Goal: Find specific page/section: Find specific page/section

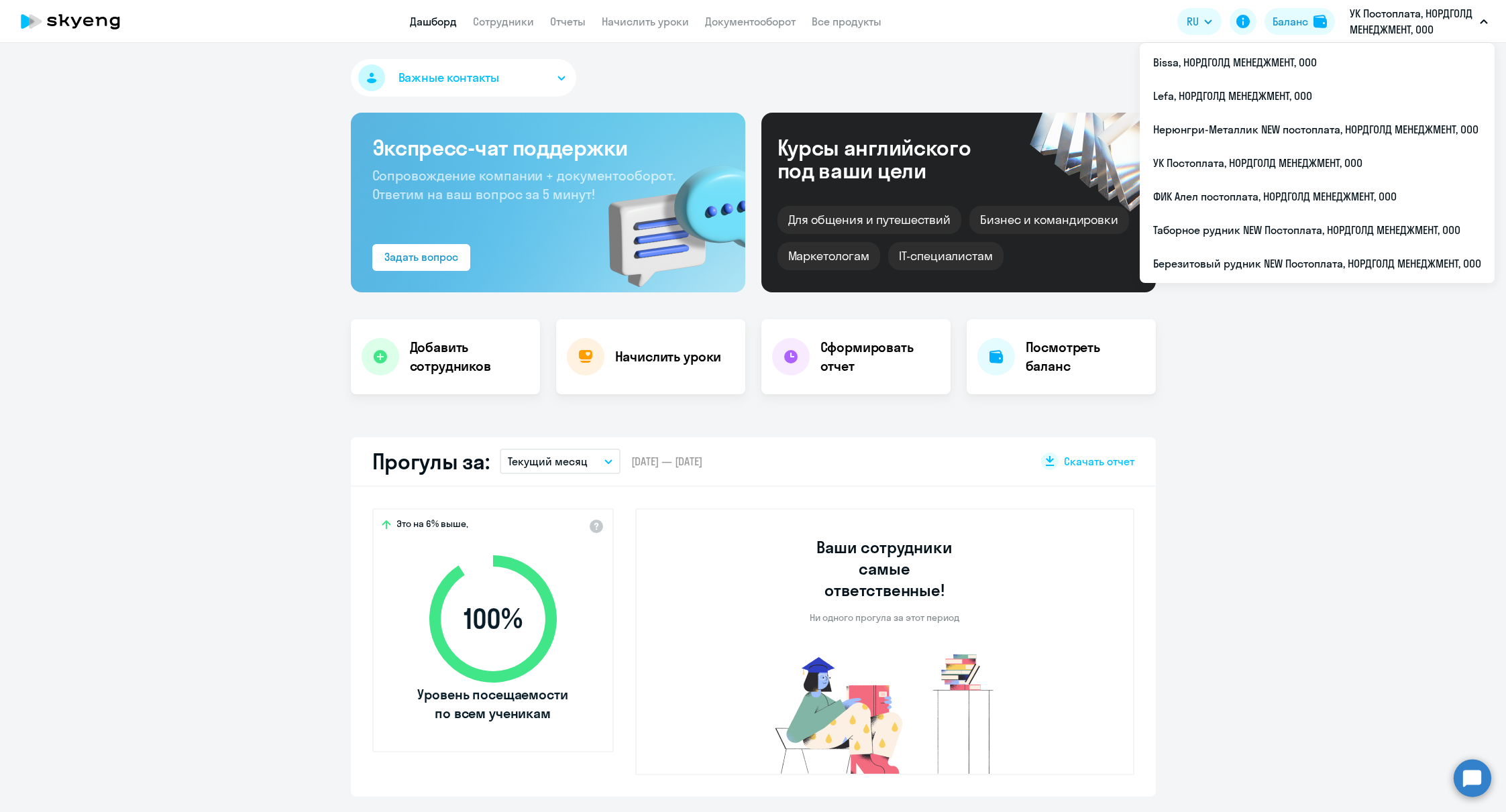
click at [1399, 9] on p "УК Постоплата, НОРДГОЛД МЕНЕДЖМЕНТ, ООО" at bounding box center [1412, 21] width 125 height 32
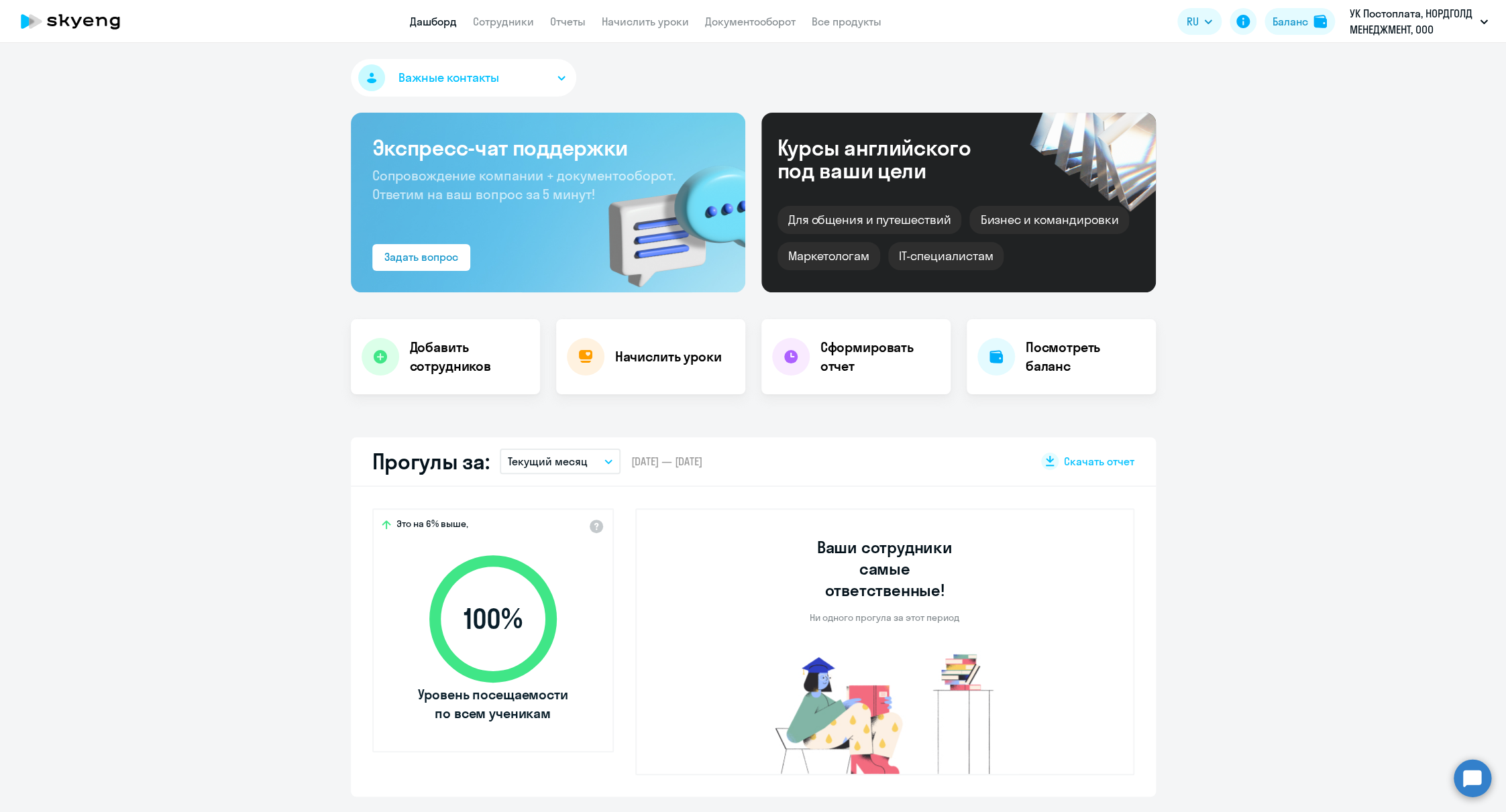
click at [1399, 9] on p "УК Постоплата, НОРДГОЛД МЕНЕДЖМЕНТ, ООО" at bounding box center [1412, 21] width 125 height 32
select select "30"
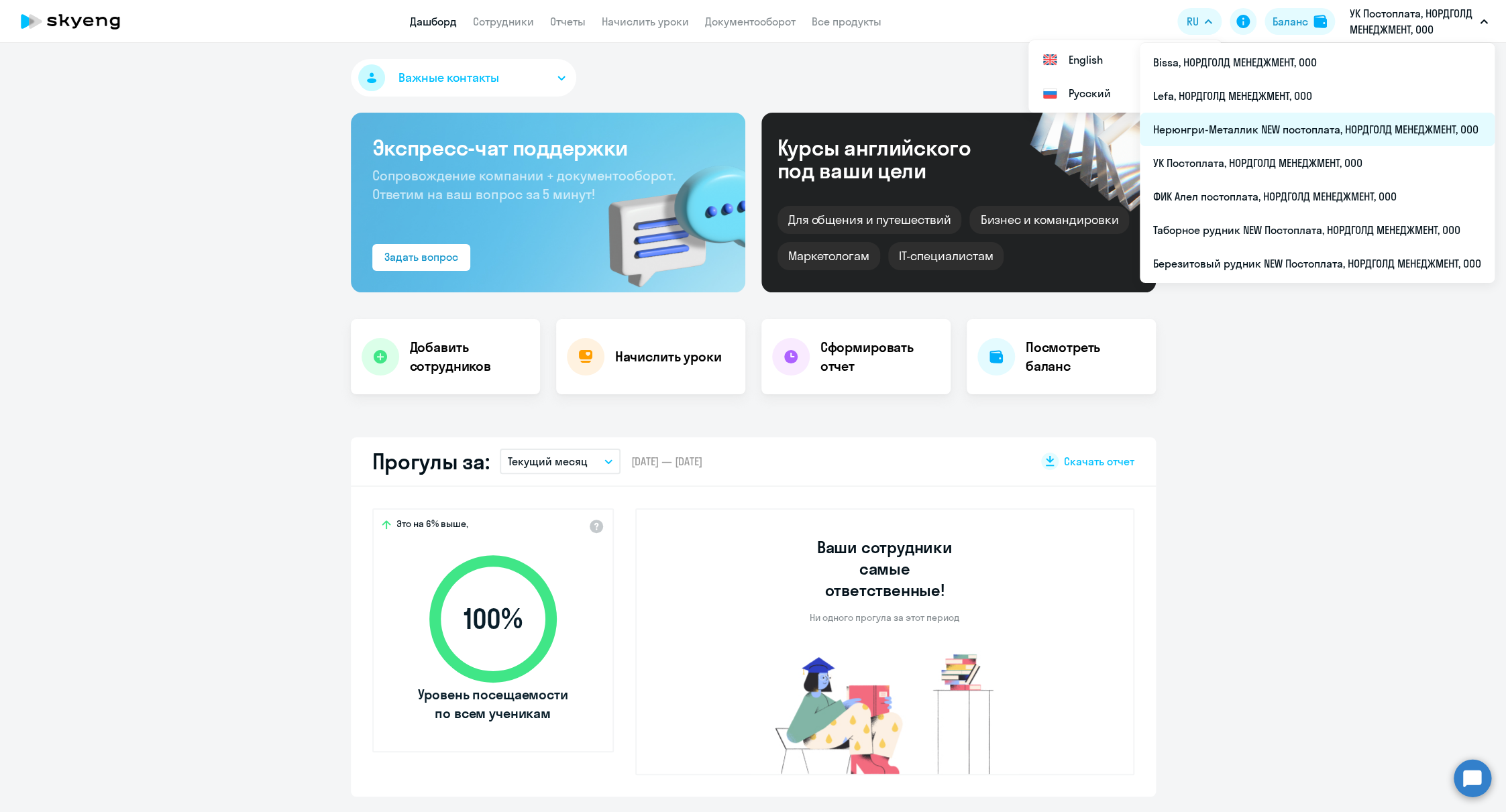
click at [1205, 130] on li "Нерюнгри-Металлик NEW постоплата, НОРДГОЛД МЕНЕДЖМЕНТ, ООО" at bounding box center [1316, 129] width 355 height 34
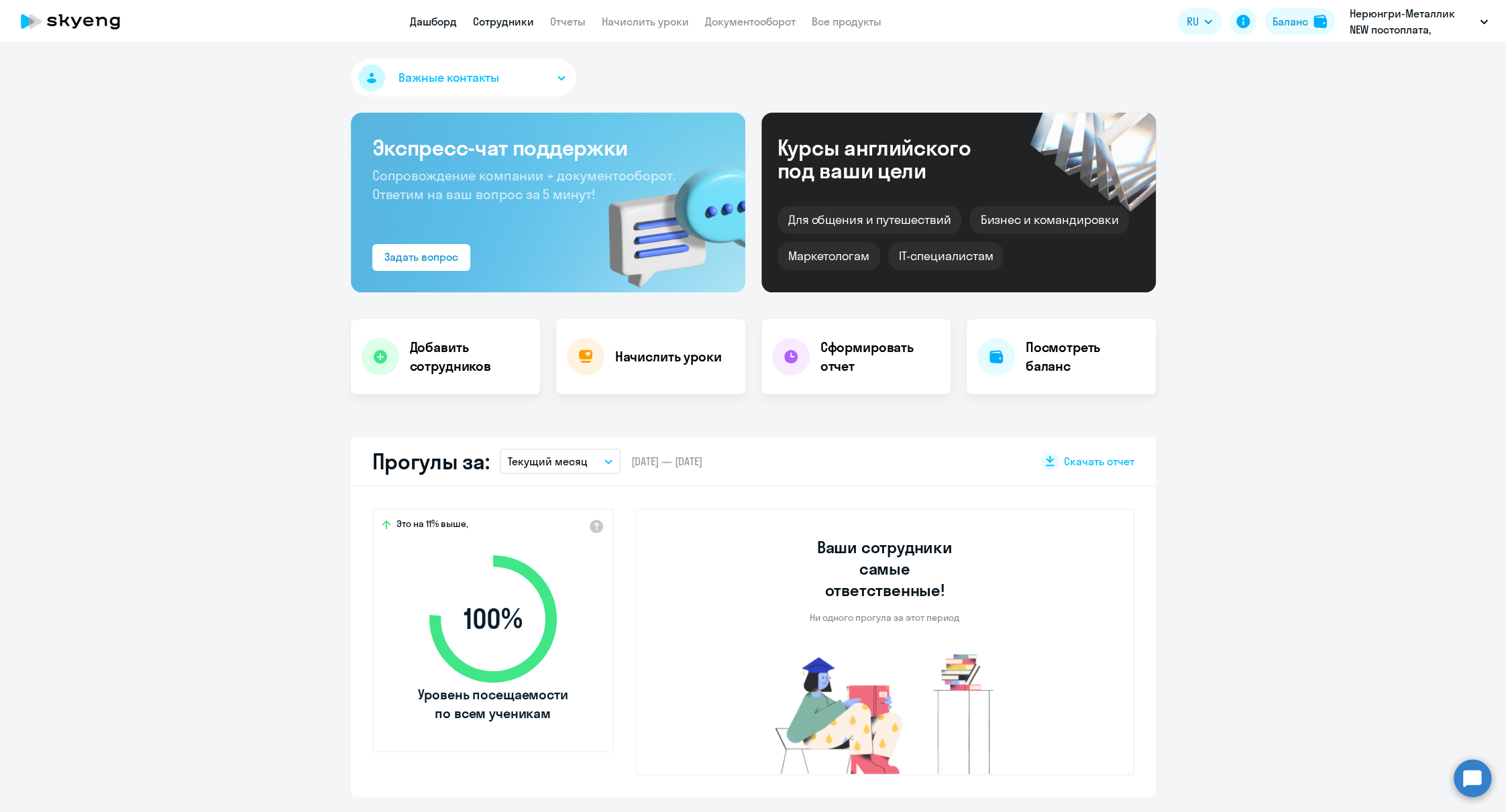
click at [517, 15] on link "Сотрудники" at bounding box center [503, 21] width 61 height 14
select select "30"
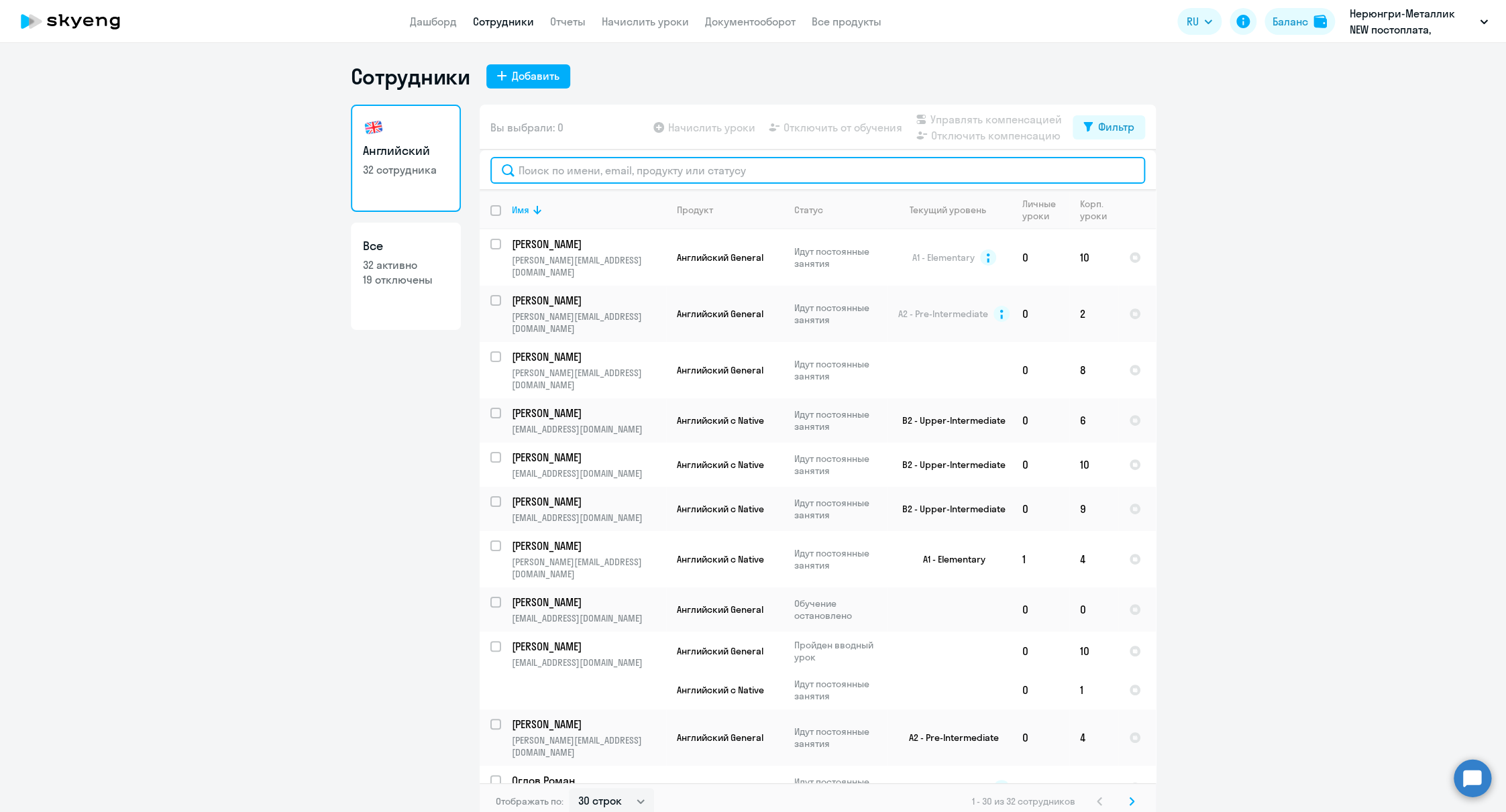
click at [593, 163] on input "text" at bounding box center [817, 170] width 654 height 27
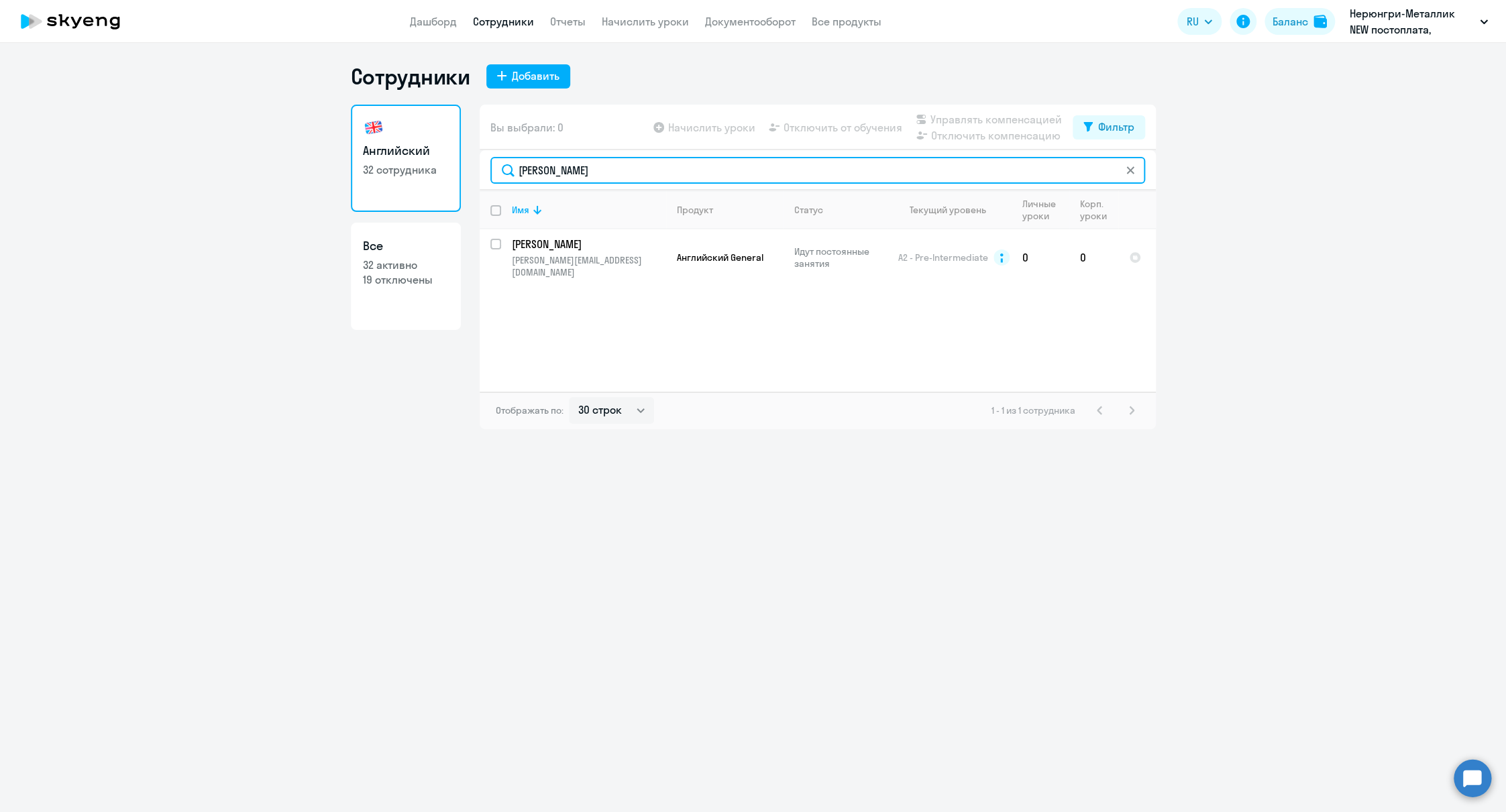
type input "[PERSON_NAME]"
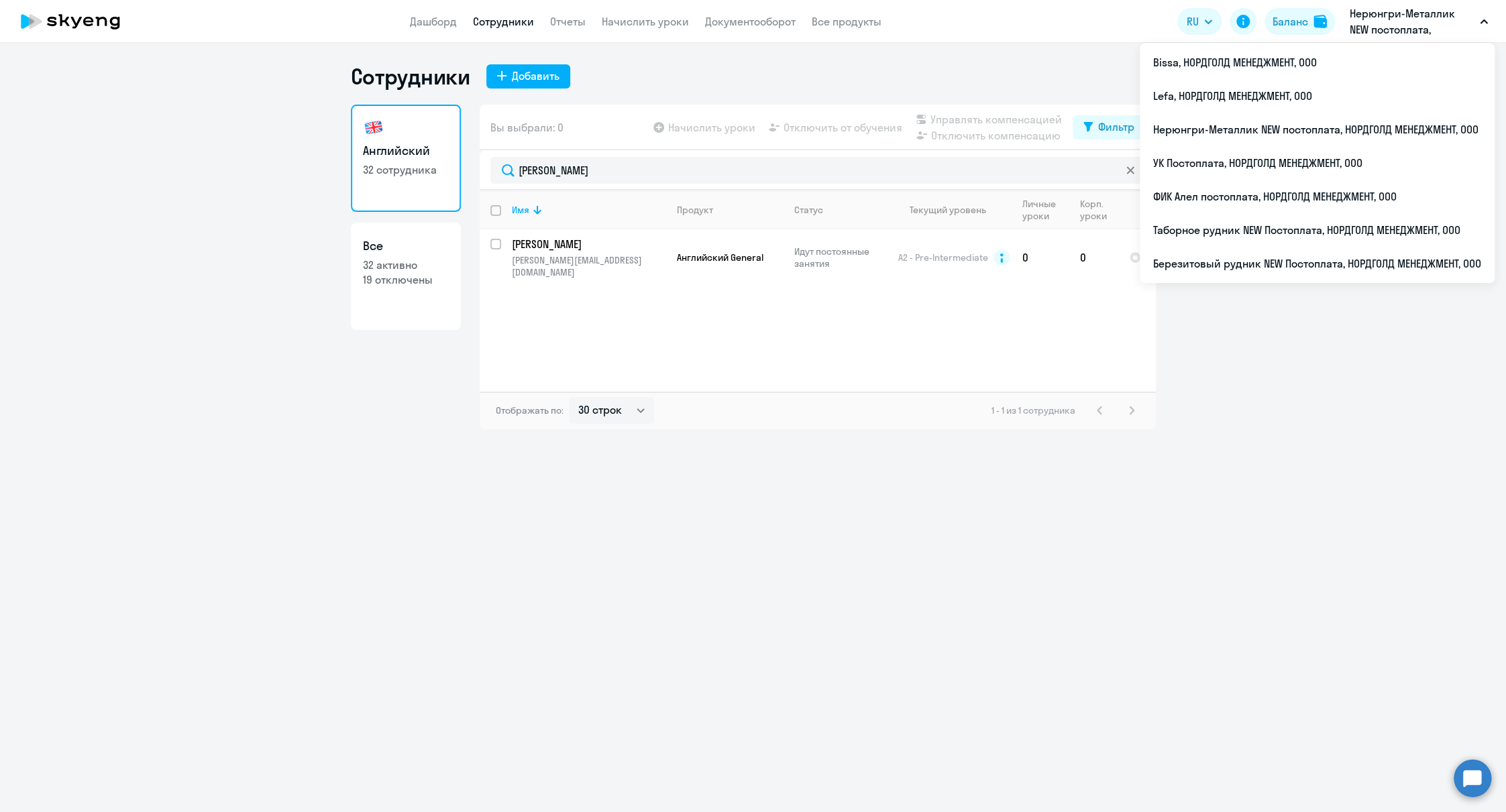
click at [733, 70] on div "Сотрудники Добавить" at bounding box center [753, 76] width 805 height 27
click at [1198, 237] on li "Таборное рудник NEW Постоплата, НОРДГОЛД МЕНЕДЖМЕНТ, ООО" at bounding box center [1316, 230] width 355 height 34
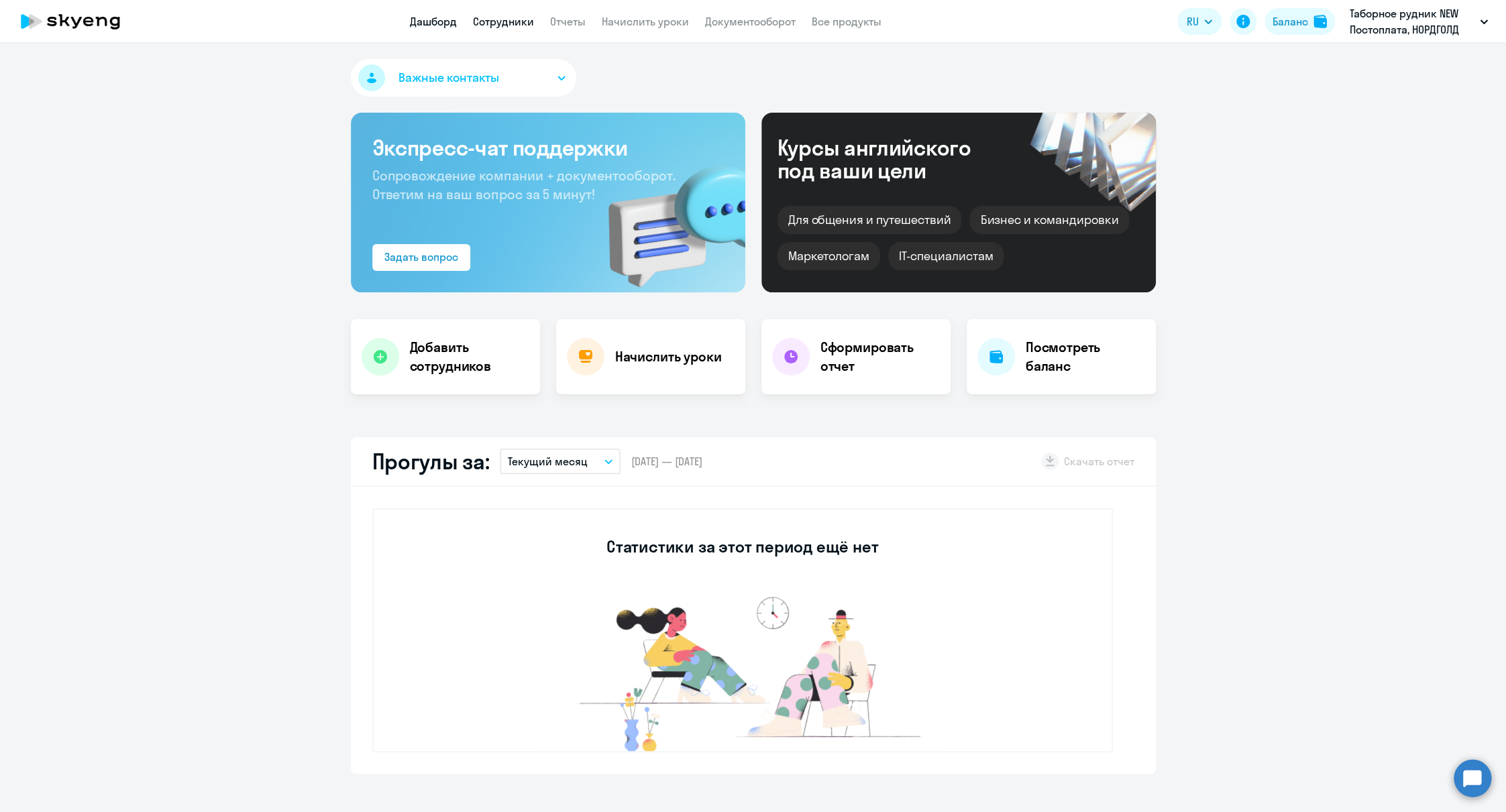
click at [499, 21] on link "Сотрудники" at bounding box center [503, 21] width 61 height 14
select select "30"
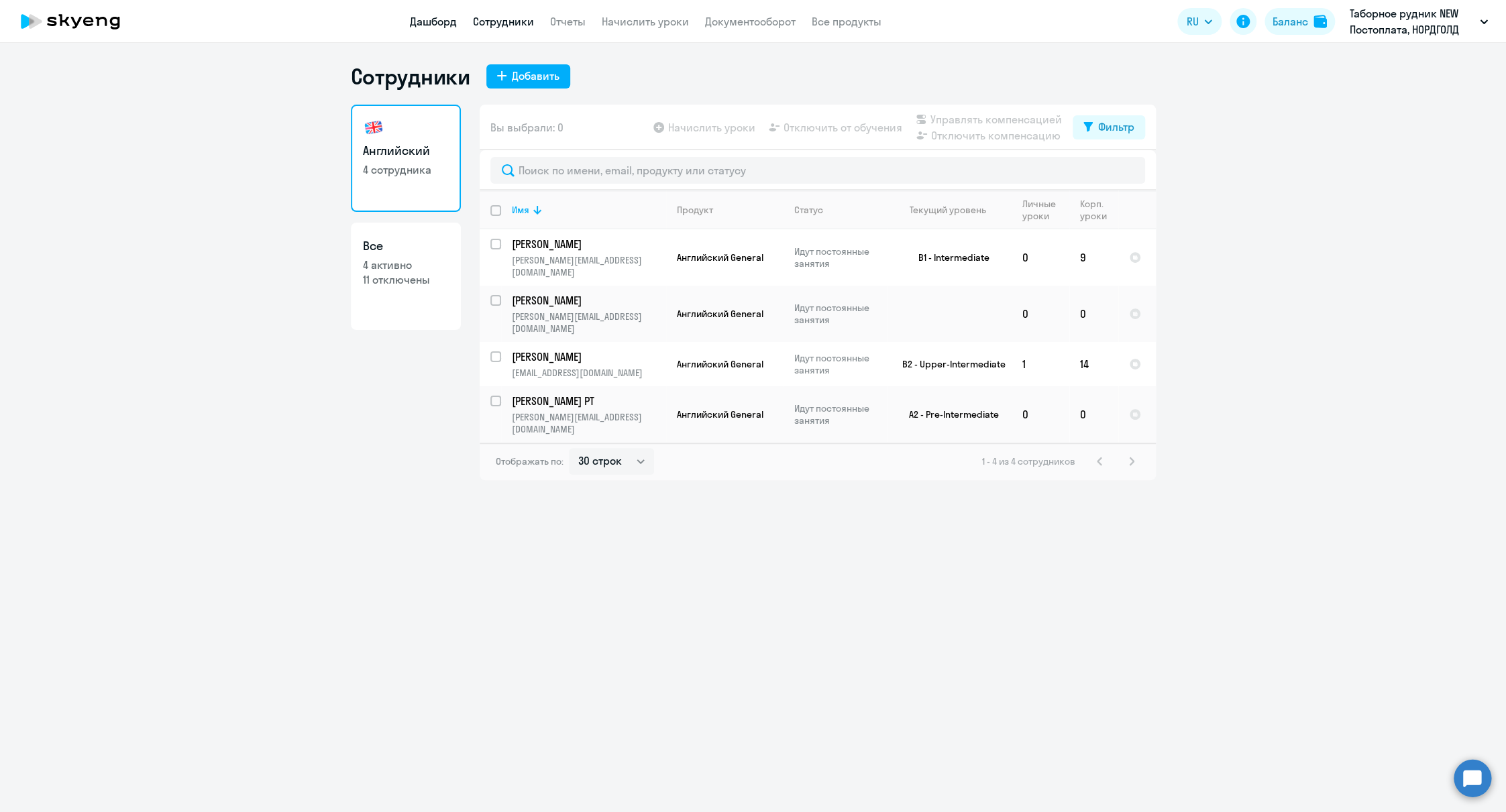
click at [416, 17] on link "Дашборд" at bounding box center [433, 21] width 47 height 14
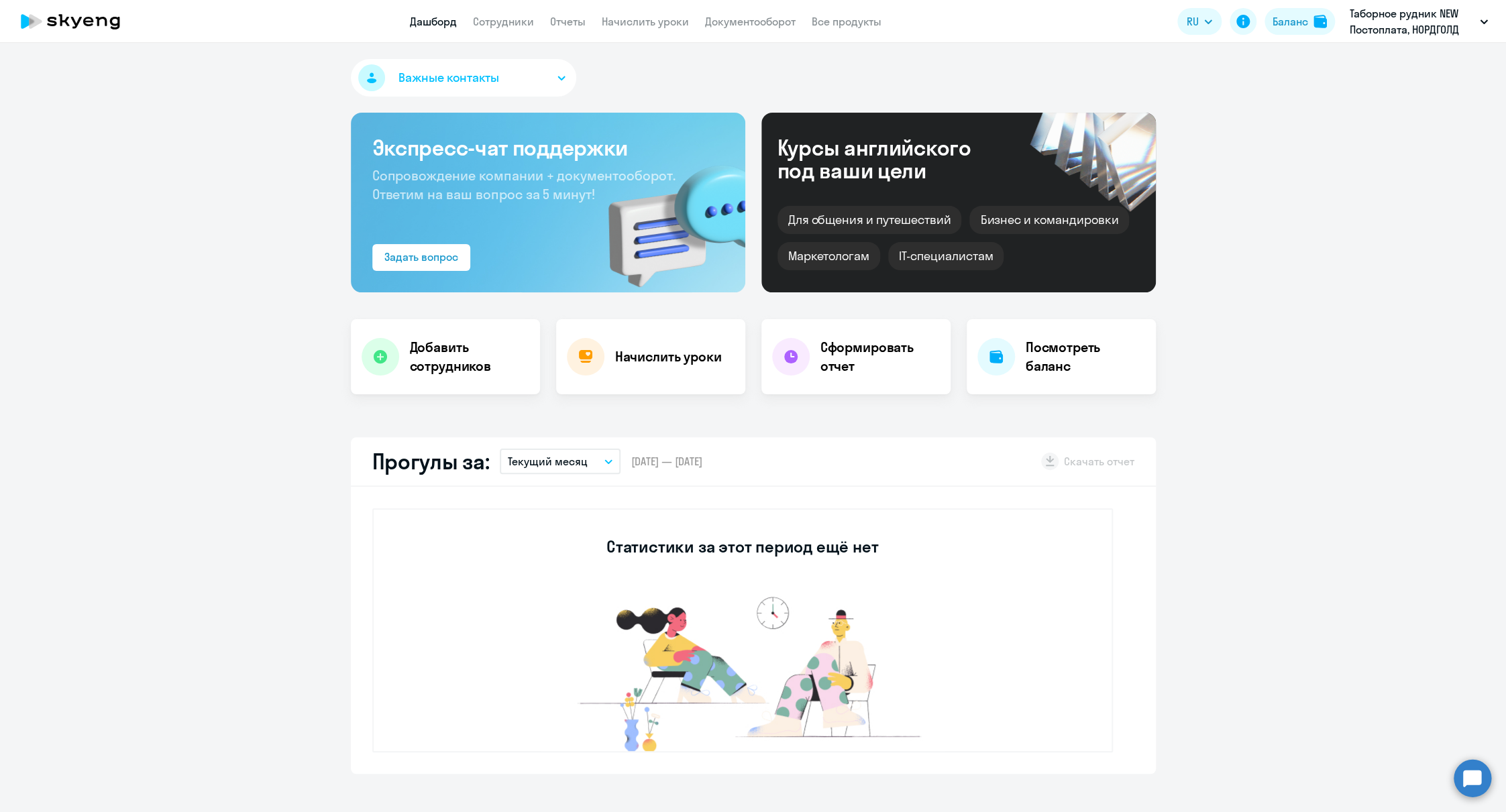
select select "30"
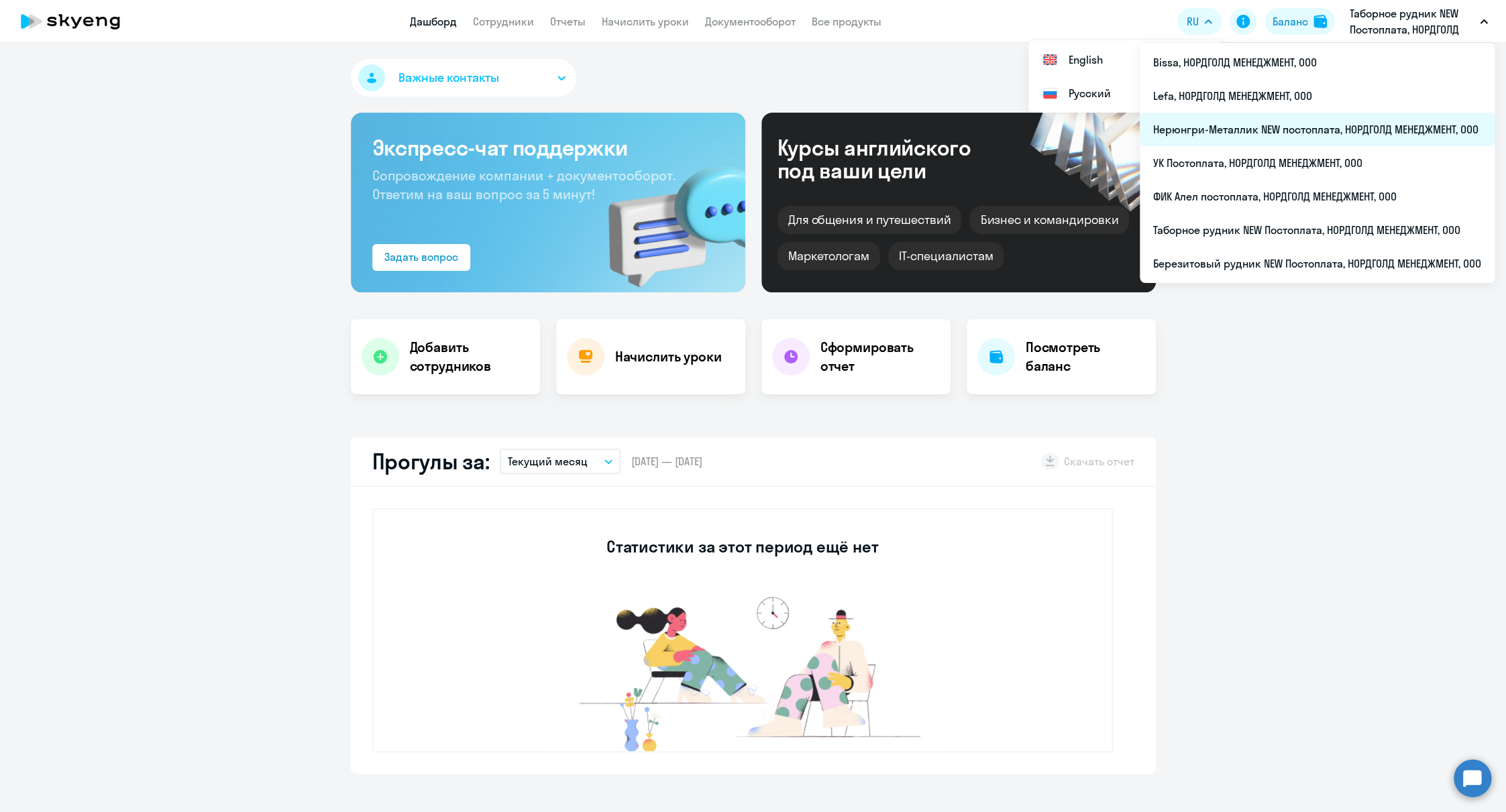
click at [1213, 122] on li "Нерюнгри-Металлик NEW постоплата, НОРДГОЛД МЕНЕДЖМЕНТ, ООО" at bounding box center [1316, 129] width 355 height 34
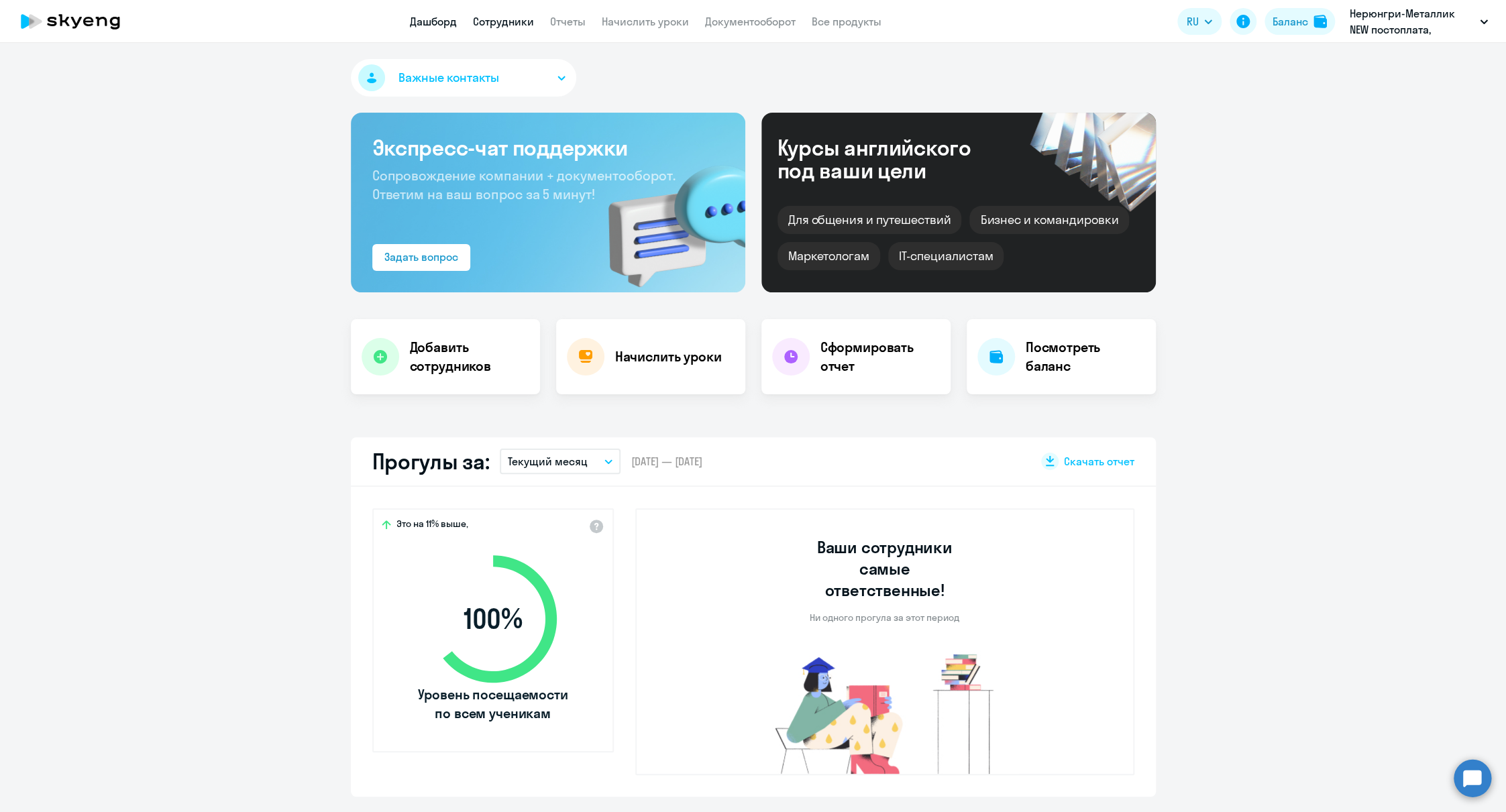
click at [513, 14] on link "Сотрудники" at bounding box center [503, 21] width 61 height 14
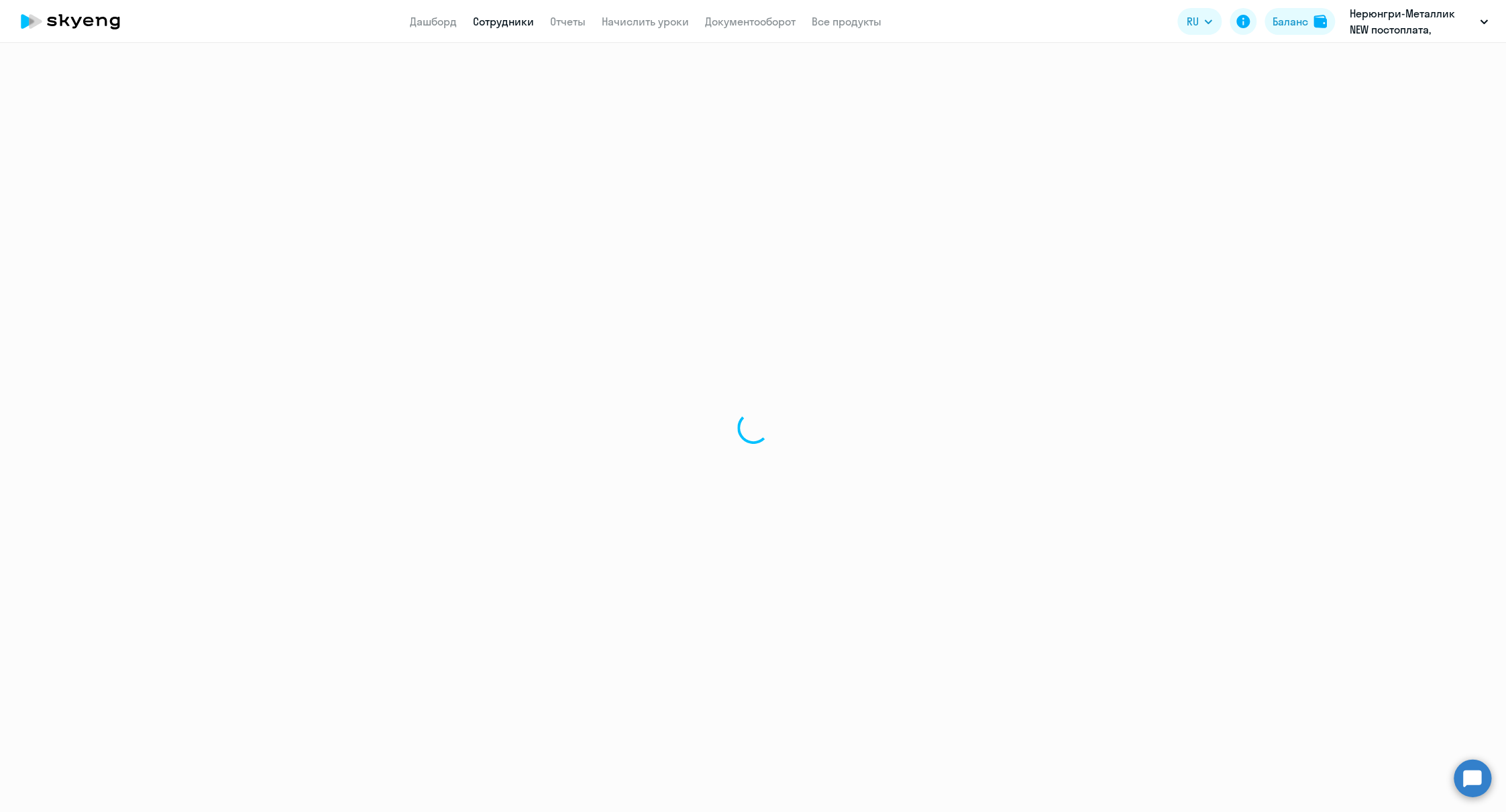
select select "30"
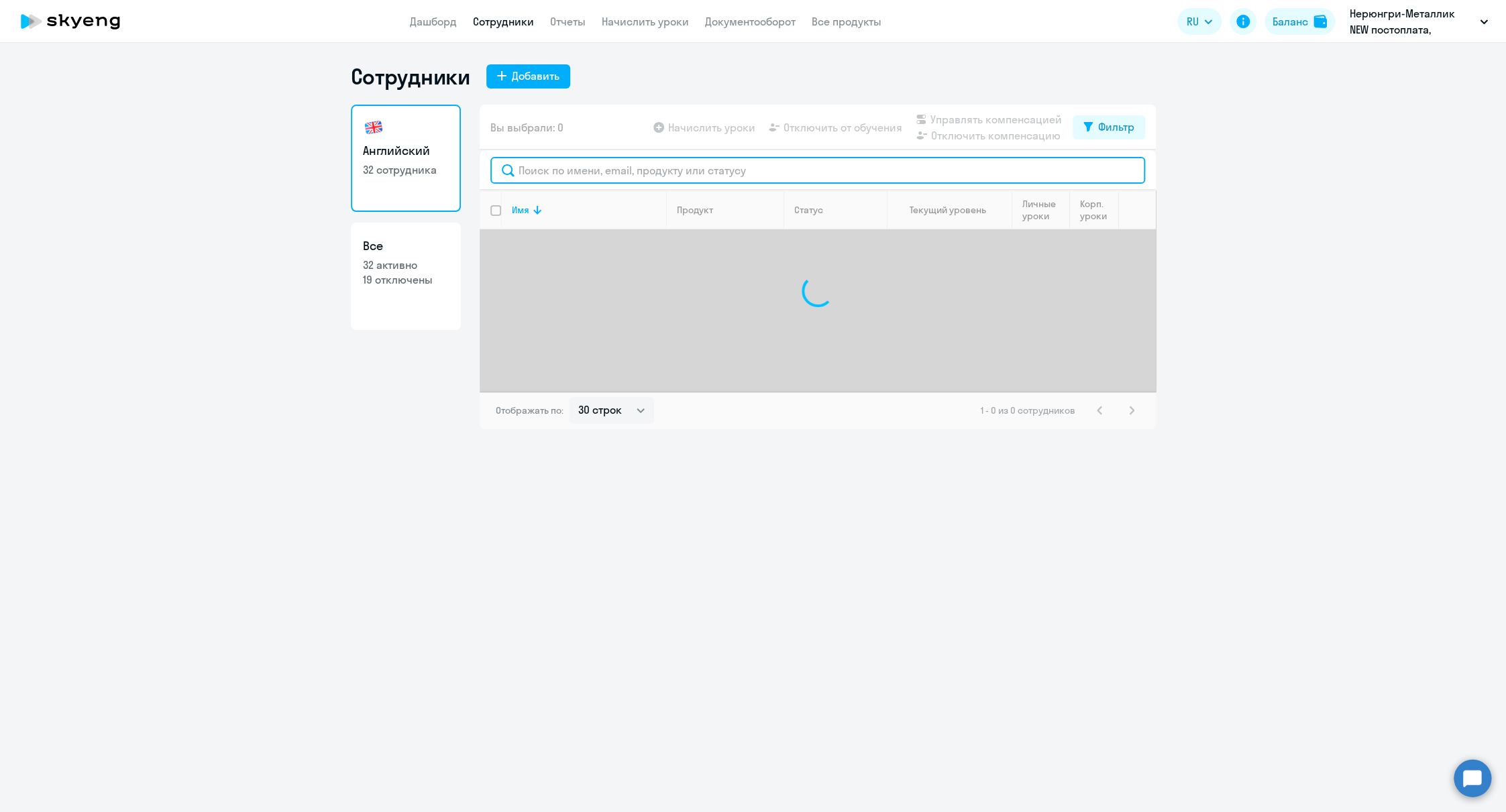
click at [618, 167] on input "text" at bounding box center [817, 170] width 654 height 27
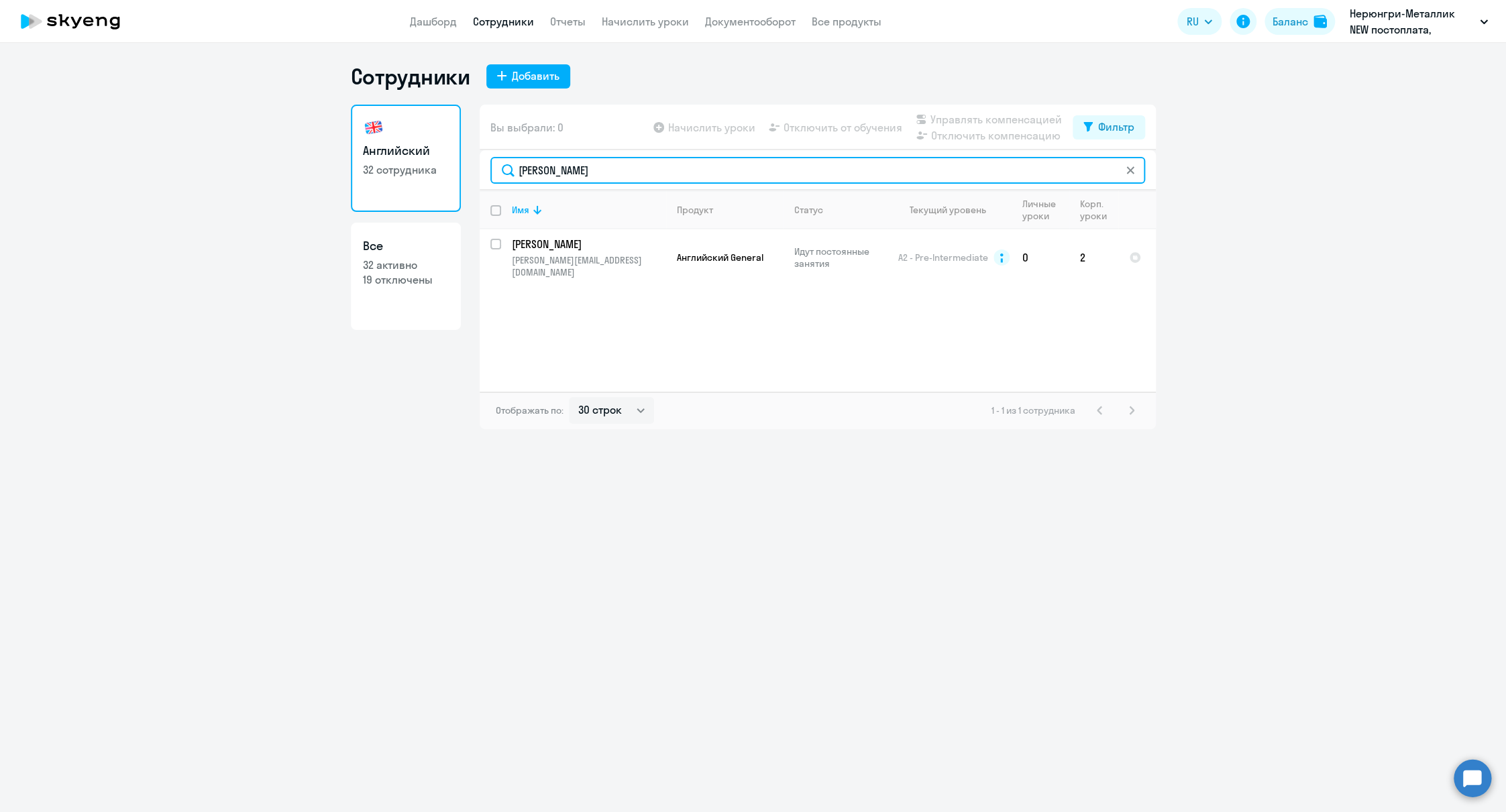
type input "[PERSON_NAME]"
